Goal: Task Accomplishment & Management: Manage account settings

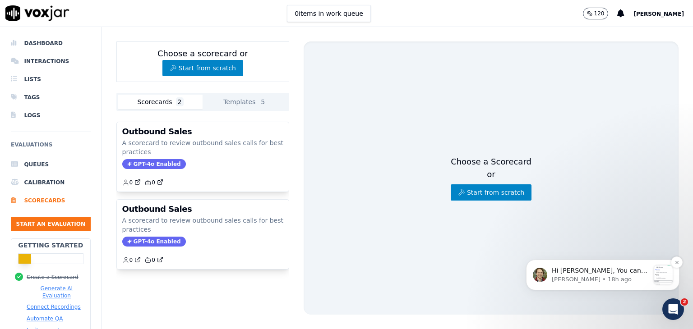
click at [668, 276] on div "message notification from Curtis, 18h ago. Hi Ahmad, You can see all of the cur…" at bounding box center [663, 275] width 19 height 19
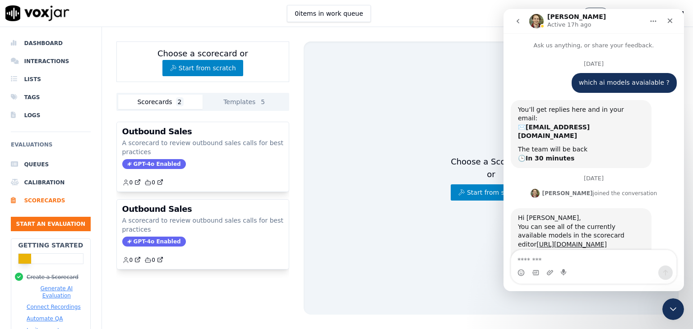
scroll to position [1, 0]
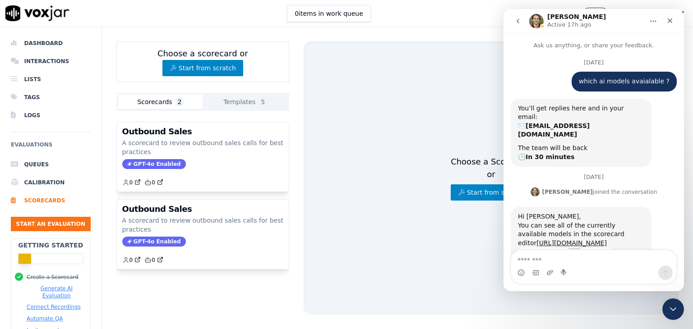
click at [471, 234] on div "Choose a Scorecard or Start from scratch" at bounding box center [491, 178] width 375 height 273
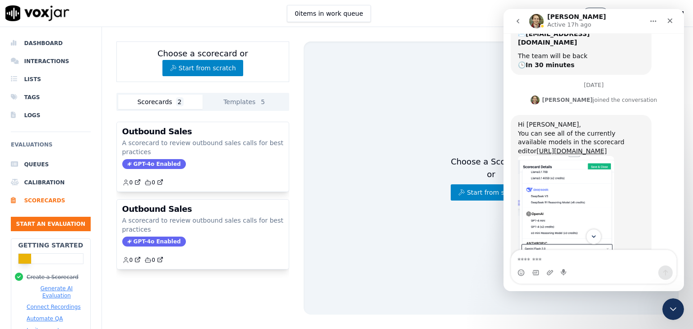
scroll to position [89, 0]
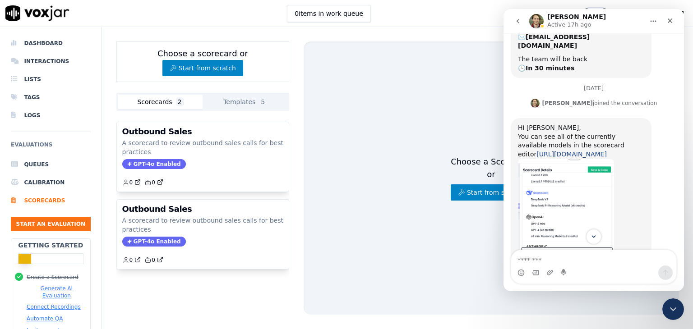
click at [568, 151] on link "[URL][DOMAIN_NAME]" at bounding box center [571, 154] width 70 height 7
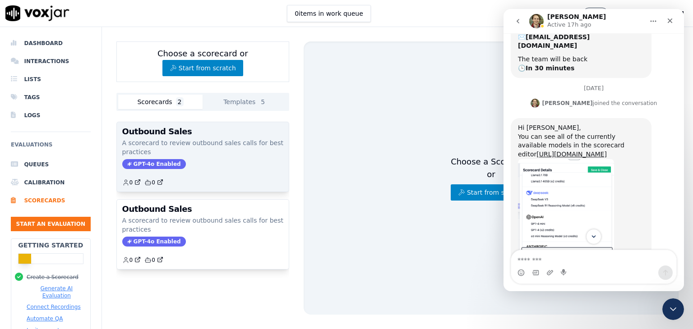
click at [203, 143] on p "A scorecard to review outbound sales calls for best practices" at bounding box center [202, 147] width 161 height 18
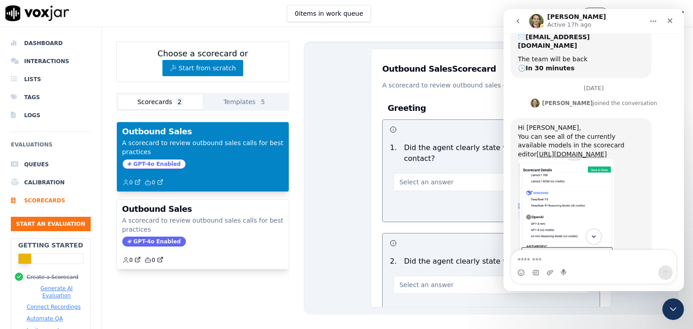
click at [355, 181] on div "Edit Scorecard View Responses Outbound Sales Scorecard A scorecard to review ou…" at bounding box center [491, 178] width 375 height 273
click at [672, 21] on icon "Close" at bounding box center [669, 20] width 7 height 7
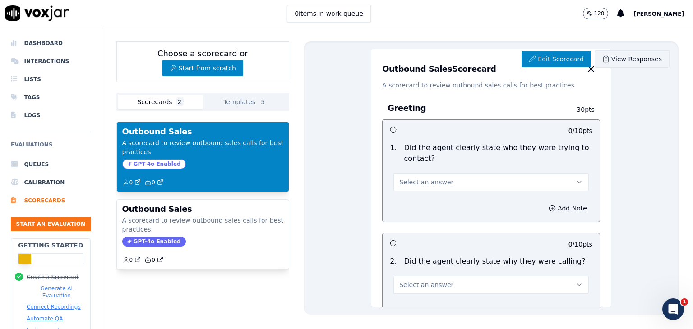
scroll to position [203, 0]
click at [553, 60] on link "Edit Scorecard" at bounding box center [556, 59] width 69 height 16
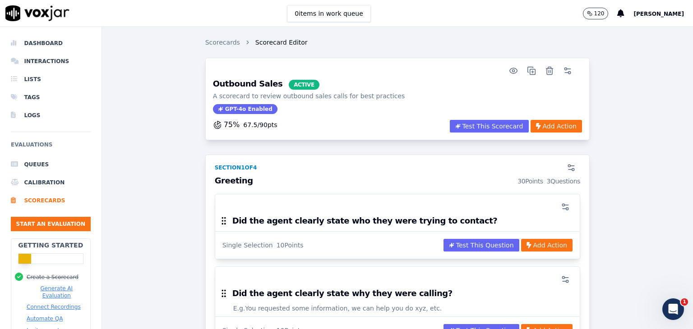
click at [231, 109] on span "GPT-4o Enabled" at bounding box center [245, 109] width 65 height 10
click at [235, 123] on div "75 % 67.5 / 90 pts" at bounding box center [245, 125] width 65 height 11
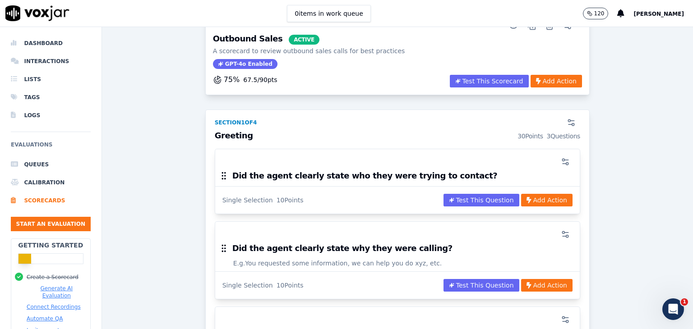
scroll to position [45, 0]
click at [277, 201] on div "10 Points" at bounding box center [290, 200] width 27 height 9
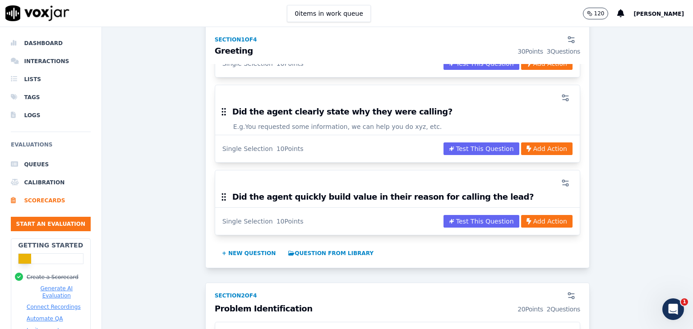
scroll to position [0, 0]
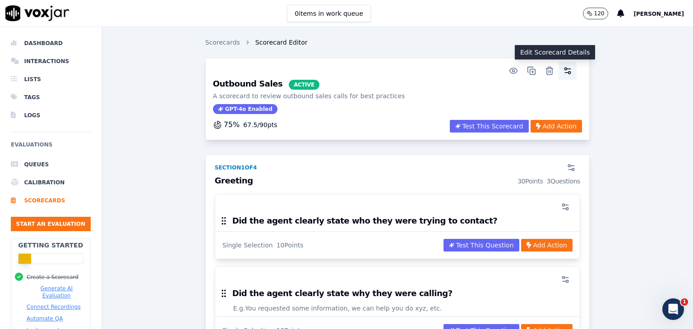
click at [568, 73] on circle "button" at bounding box center [569, 73] width 2 height 2
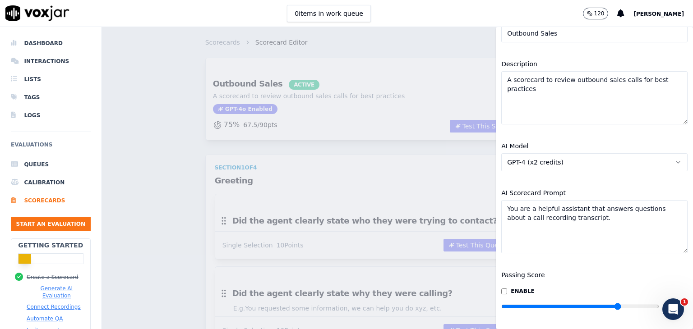
scroll to position [97, 0]
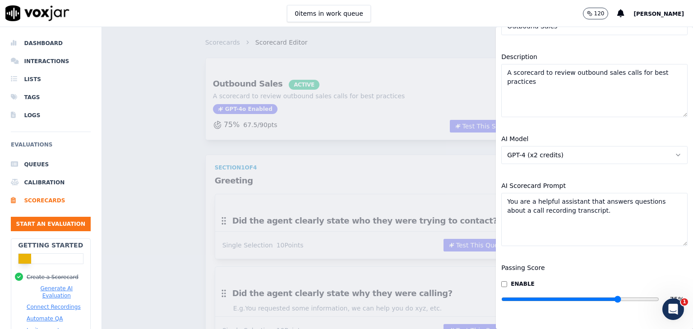
click at [649, 146] on button "GPT-4 (x2 credits)" at bounding box center [594, 155] width 186 height 18
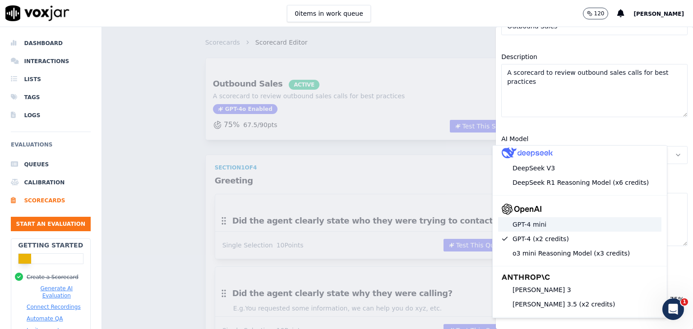
scroll to position [135, 0]
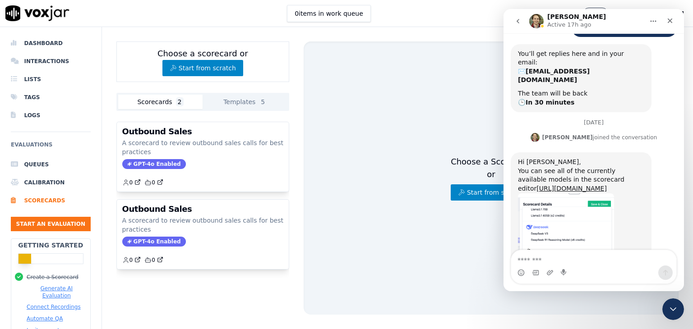
scroll to position [203, 0]
